Goal: Information Seeking & Learning: Learn about a topic

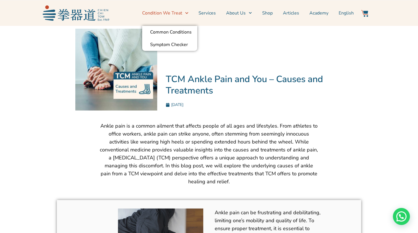
click at [173, 14] on link "Condition We Treat" at bounding box center [165, 13] width 46 height 14
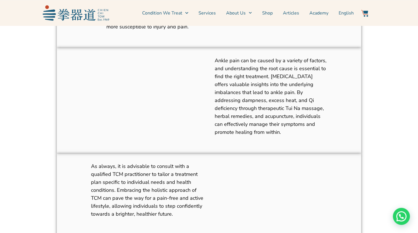
scroll to position [658, 0]
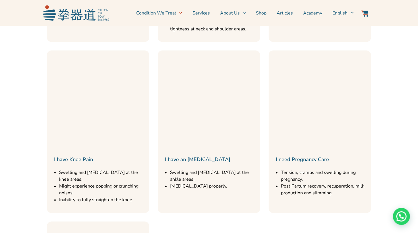
scroll to position [423, 0]
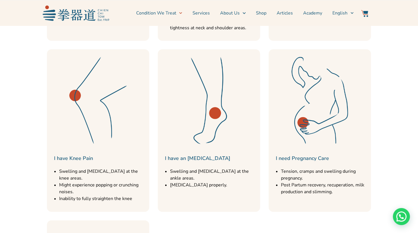
click at [202, 155] on link "I have an Ankle Injury" at bounding box center [197, 158] width 65 height 7
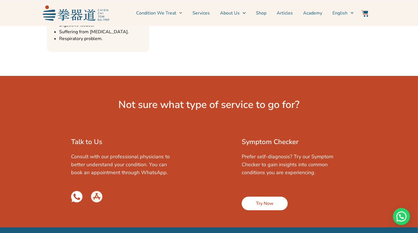
scroll to position [747, 0]
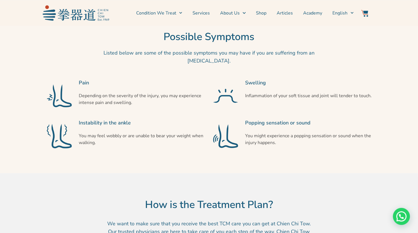
scroll to position [329, 0]
click at [202, 153] on div "You may feel wobbly or are unable to bear your weight when walking." at bounding box center [142, 142] width 127 height 21
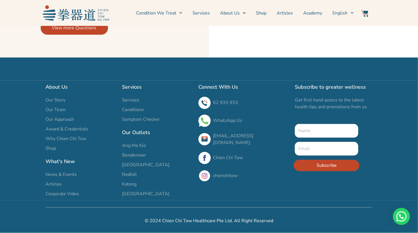
scroll to position [1723, 0]
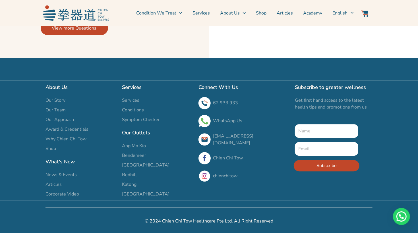
click at [55, 101] on span "Our Story" at bounding box center [55, 100] width 20 height 7
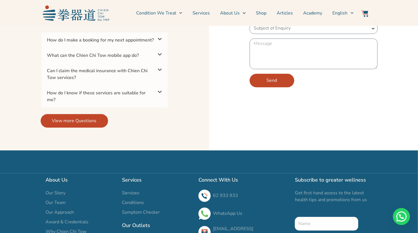
scroll to position [1616, 0]
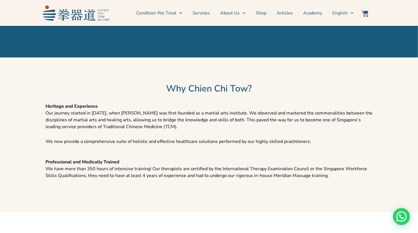
scroll to position [595, 0]
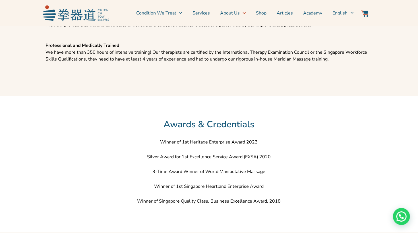
click at [32, 184] on section "Winner of 1st Heritage Enterprise Award 2023 Silver Award for 1st Excellence Se…" at bounding box center [209, 176] width 404 height 80
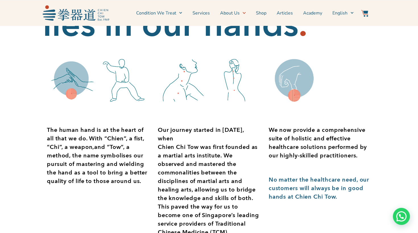
scroll to position [0, 0]
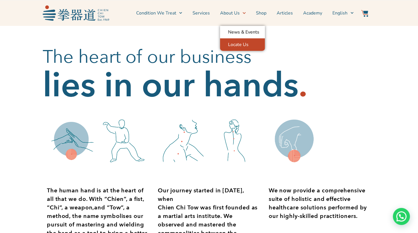
click at [241, 43] on link "Locate Us" at bounding box center [242, 44] width 45 height 13
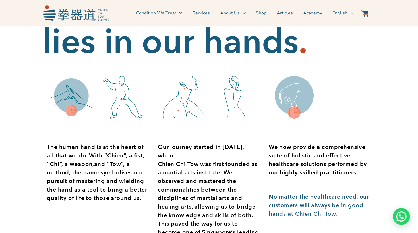
scroll to position [50, 0]
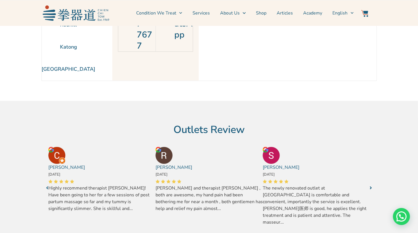
scroll to position [100, 0]
